Goal: Information Seeking & Learning: Learn about a topic

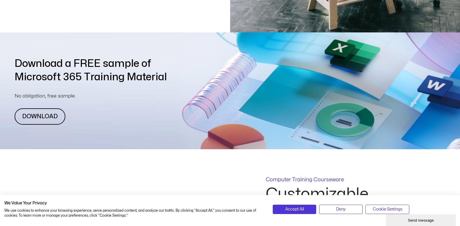
scroll to position [233, 0]
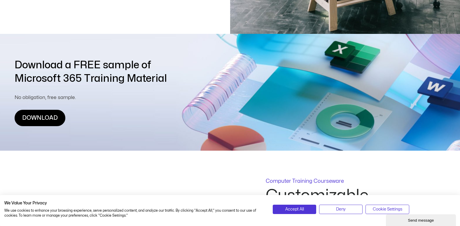
click at [44, 119] on link "DOWNLOAD" at bounding box center [40, 118] width 51 height 16
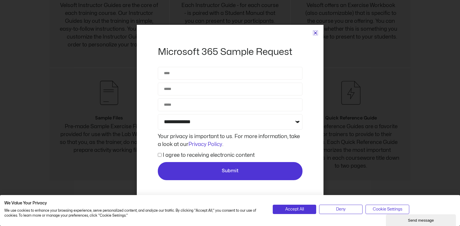
scroll to position [1916, 0]
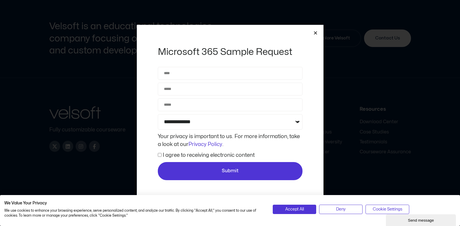
click at [315, 33] on icon "Close" at bounding box center [315, 33] width 4 height 4
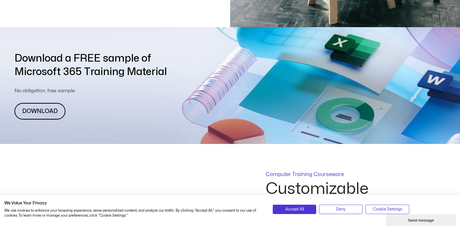
scroll to position [238, 0]
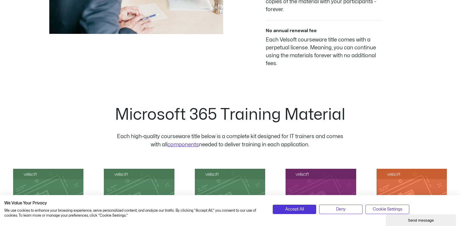
scroll to position [670, 0]
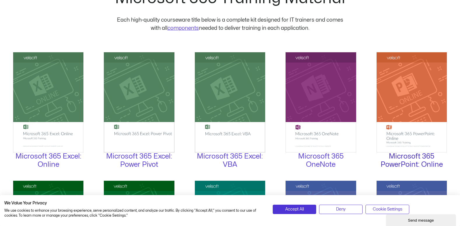
click at [409, 162] on link "Microsoft 365 PowerPoint: Online" at bounding box center [411, 160] width 62 height 15
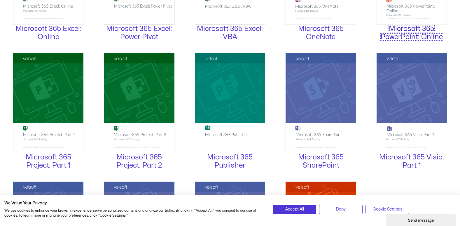
scroll to position [816, 0]
